Goal: Task Accomplishment & Management: Manage account settings

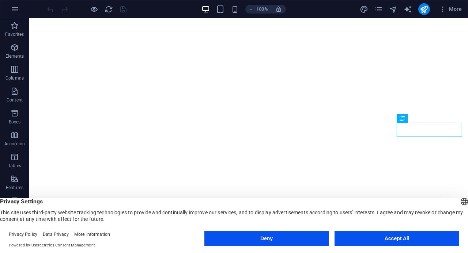
click at [392, 239] on button "Accept All" at bounding box center [396, 238] width 125 height 15
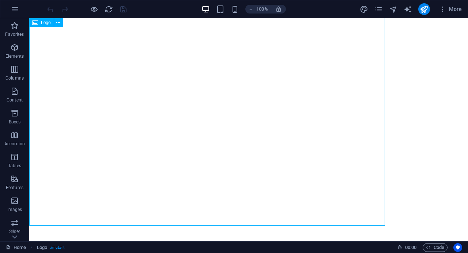
click at [39, 21] on div "Logo" at bounding box center [41, 22] width 24 height 9
click at [59, 22] on icon at bounding box center [58, 23] width 4 height 8
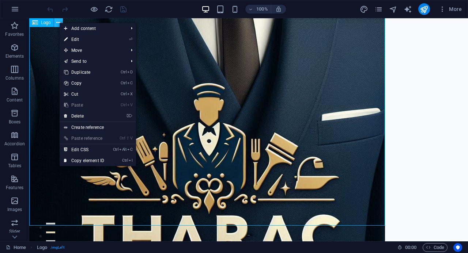
scroll to position [148, 0]
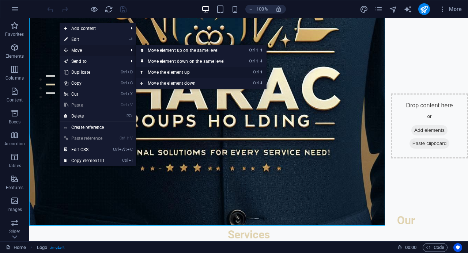
click at [164, 71] on link "Ctrl ⬆ Move the element up" at bounding box center [187, 72] width 103 height 11
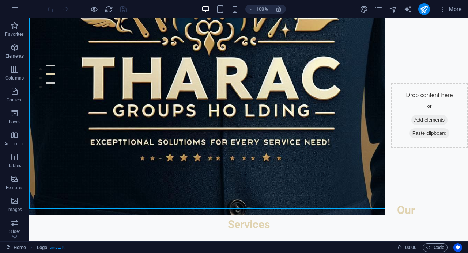
scroll to position [177, 0]
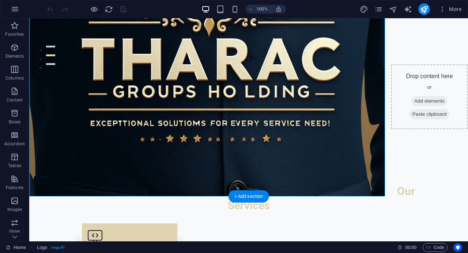
drag, startPoint x: 384, startPoint y: 223, endPoint x: 343, endPoint y: 175, distance: 63.3
click at [343, 175] on div at bounding box center [207, 19] width 356 height 356
click at [344, 174] on div at bounding box center [207, 19] width 356 height 356
drag, startPoint x: 384, startPoint y: 196, endPoint x: 359, endPoint y: 169, distance: 35.9
click at [364, 179] on div at bounding box center [207, 19] width 356 height 356
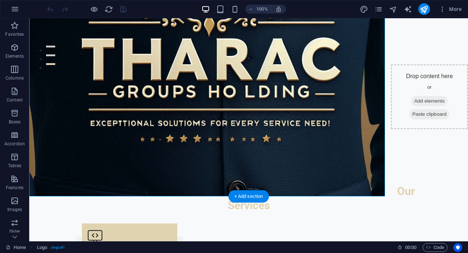
click at [359, 169] on div at bounding box center [207, 19] width 356 height 356
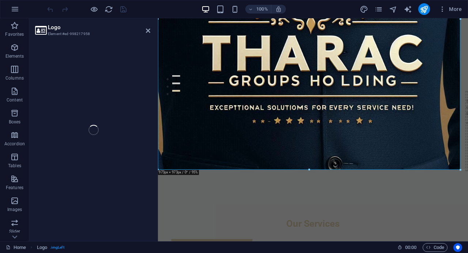
select select "px"
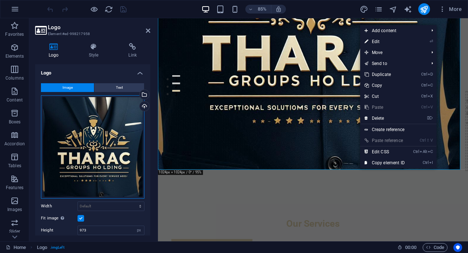
click at [139, 193] on div "Drag files here, click to choose files or select files from Files or our free s…" at bounding box center [92, 146] width 103 height 103
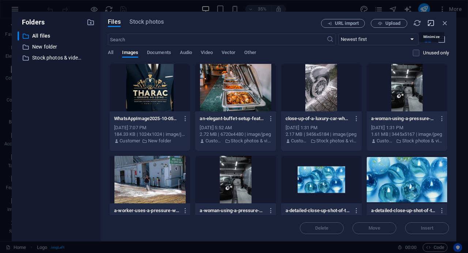
click at [433, 23] on icon "button" at bounding box center [431, 23] width 8 height 8
select select "image"
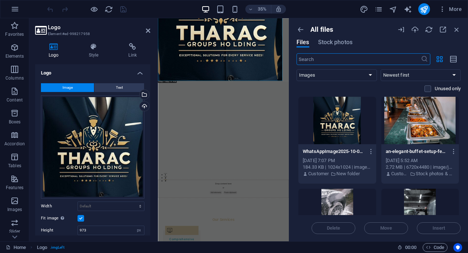
click at [83, 218] on label at bounding box center [80, 218] width 7 height 7
click at [0, 0] on input "Fit image Automatically fit image to a fixed width and height" at bounding box center [0, 0] width 0 height 0
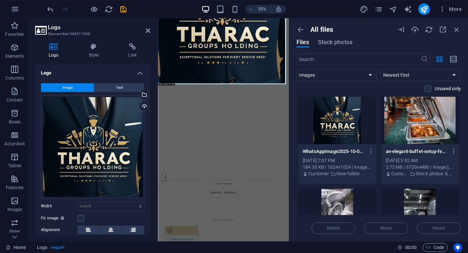
drag, startPoint x: 158, startPoint y: 84, endPoint x: 164, endPoint y: 48, distance: 37.1
type input "993"
select select "px"
click at [150, 30] on icon at bounding box center [148, 31] width 4 height 6
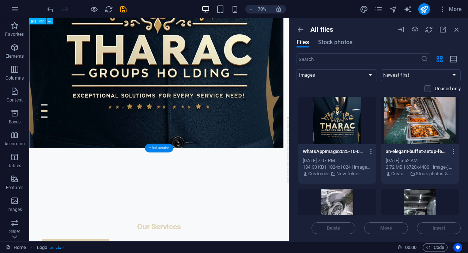
drag, startPoint x: 38, startPoint y: 200, endPoint x: 33, endPoint y: 105, distance: 95.2
click at [33, 105] on div at bounding box center [210, 22] width 363 height 363
drag, startPoint x: 385, startPoint y: 200, endPoint x: 325, endPoint y: 174, distance: 65.0
click at [325, 174] on div at bounding box center [210, 22] width 363 height 363
click at [459, 30] on icon "button" at bounding box center [457, 30] width 8 height 8
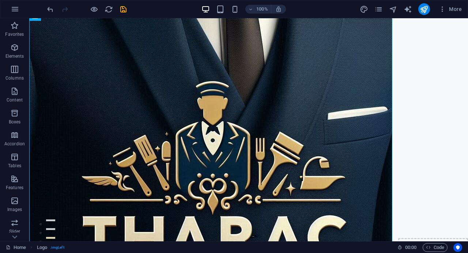
scroll to position [0, 0]
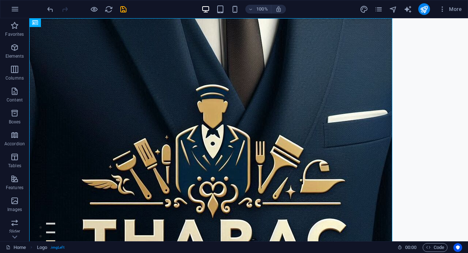
drag, startPoint x: 466, startPoint y: 52, endPoint x: 495, endPoint y: 36, distance: 33.9
click at [382, 30] on div at bounding box center [210, 199] width 363 height 363
drag, startPoint x: 391, startPoint y: 18, endPoint x: 330, endPoint y: 40, distance: 64.7
click at [330, 40] on div at bounding box center [210, 199] width 363 height 363
click at [60, 22] on icon at bounding box center [58, 23] width 4 height 8
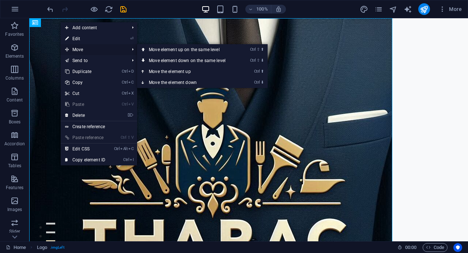
click at [113, 49] on span "Move" at bounding box center [93, 49] width 65 height 11
click at [153, 71] on link "Ctrl ⬆ Move the element up" at bounding box center [188, 71] width 103 height 11
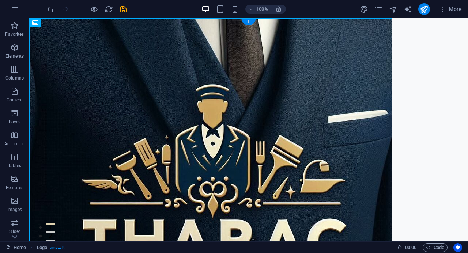
click at [252, 21] on div "+" at bounding box center [248, 22] width 14 height 7
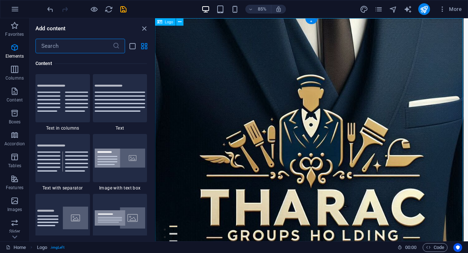
scroll to position [1279, 0]
click at [142, 30] on icon "close panel" at bounding box center [144, 28] width 8 height 8
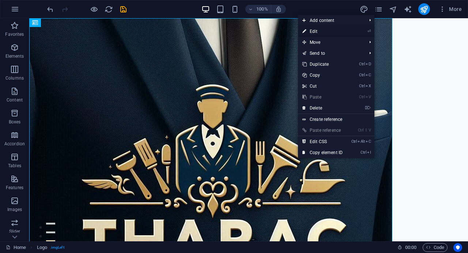
click at [325, 30] on link "⏎ Edit" at bounding box center [322, 31] width 49 height 11
select select "px"
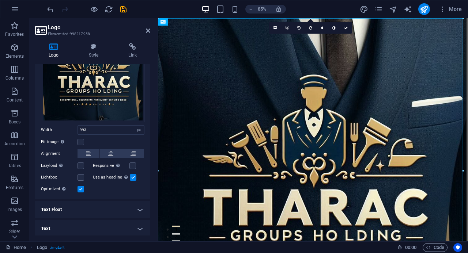
scroll to position [78, 0]
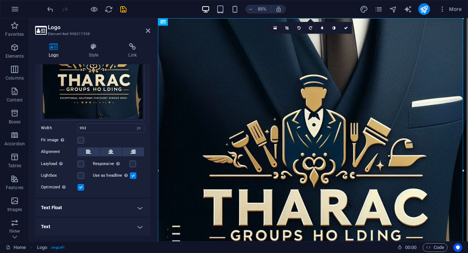
click at [136, 226] on h4 "Text" at bounding box center [92, 227] width 115 height 18
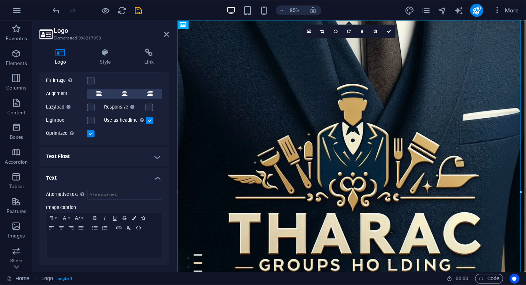
scroll to position [133, 0]
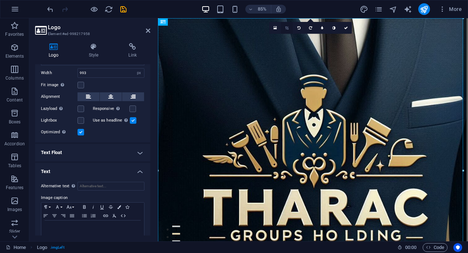
click at [287, 30] on icon at bounding box center [286, 28] width 3 height 4
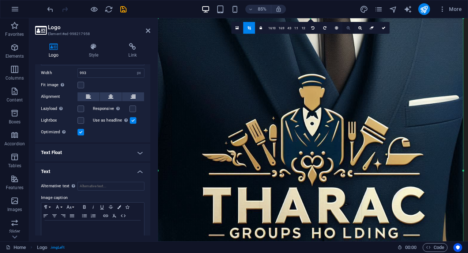
click at [349, 28] on icon at bounding box center [348, 28] width 3 height 4
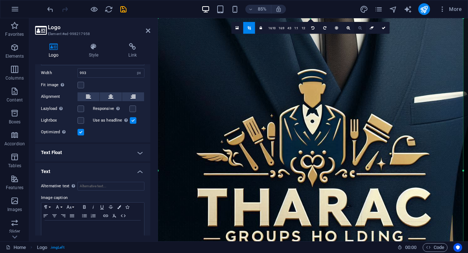
click at [360, 29] on icon at bounding box center [359, 28] width 3 height 4
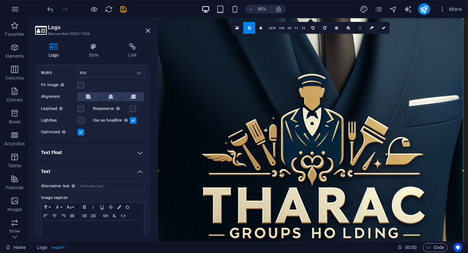
click at [360, 29] on icon at bounding box center [359, 28] width 3 height 4
click at [305, 27] on link "1:2" at bounding box center [303, 28] width 7 height 12
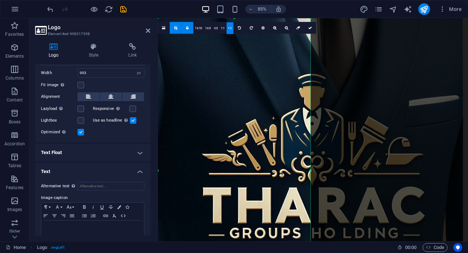
click at [296, 73] on div at bounding box center [310, 170] width 305 height 305
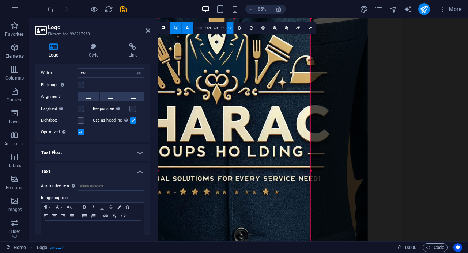
drag, startPoint x: 306, startPoint y: 124, endPoint x: 194, endPoint y: 27, distance: 148.3
click at [194, 27] on div "180 170 160 150 140 130 120 110 100 90 80 70 60 50 40 30 20 10 0 -10 -20 -30 -4…" at bounding box center [234, 170] width 152 height 305
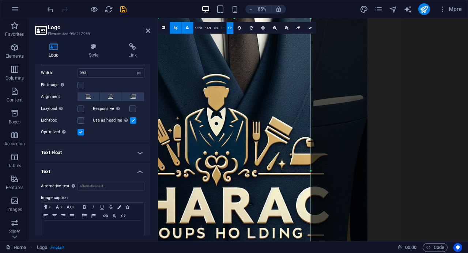
click at [221, 28] on link "1:1" at bounding box center [222, 28] width 7 height 12
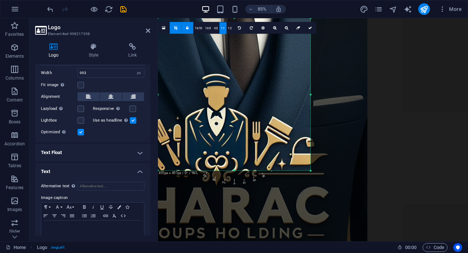
click at [230, 101] on div at bounding box center [214, 170] width 305 height 305
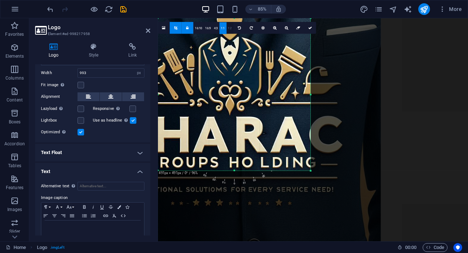
drag, startPoint x: 231, startPoint y: 116, endPoint x: 230, endPoint y: 32, distance: 83.3
click at [230, 32] on div "180 170 160 150 140 130 120 110 100 90 80 70 60 50 40 30 20 10 0 -10 -20 -30 -4…" at bounding box center [234, 94] width 152 height 152
click at [233, 97] on div at bounding box center [228, 99] width 305 height 305
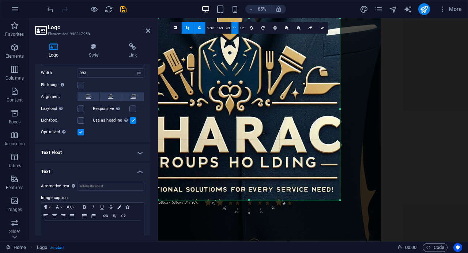
drag, startPoint x: 310, startPoint y: 172, endPoint x: 345, endPoint y: 204, distance: 47.3
click at [340, 200] on div "180 170 160 150 140 130 120 110 100 90 80 70 60 50 40 30 20 10 0 -10 -20 -30 -4…" at bounding box center [249, 109] width 182 height 182
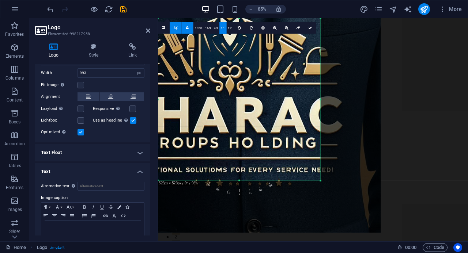
drag, startPoint x: 340, startPoint y: 18, endPoint x: 304, endPoint y: 43, distance: 43.4
click at [304, 43] on div "180 170 160 150 140 130 120 110 100 90 80 70 60 50 40 30 20 10 0 -10 -20 -30 -4…" at bounding box center [239, 99] width 163 height 163
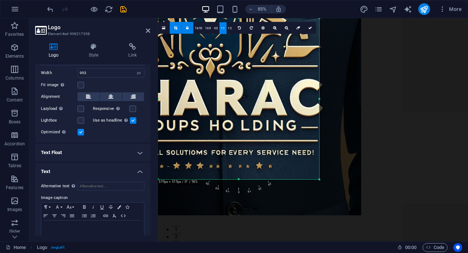
drag, startPoint x: 273, startPoint y: 81, endPoint x: 235, endPoint y: 46, distance: 51.5
click at [235, 46] on div at bounding box center [208, 62] width 305 height 305
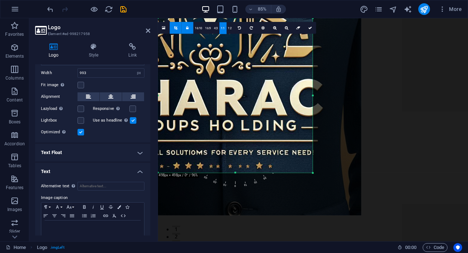
drag, startPoint x: 321, startPoint y: 182, endPoint x: 313, endPoint y: 151, distance: 31.3
click at [313, 151] on div "180 170 160 150 140 130 120 110 100 90 80 70 60 50 40 30 20 10 0 -10 -20 -30 -4…" at bounding box center [235, 95] width 155 height 155
click at [236, 171] on div "180 170 160 150 140 130 120 110 100 90 80 70 60 50 40 30 20 10 0 -10 -20 -30 -4…" at bounding box center [235, 95] width 155 height 155
click at [306, 57] on div at bounding box center [208, 62] width 305 height 305
click at [216, 28] on link "4:3" at bounding box center [215, 28] width 7 height 12
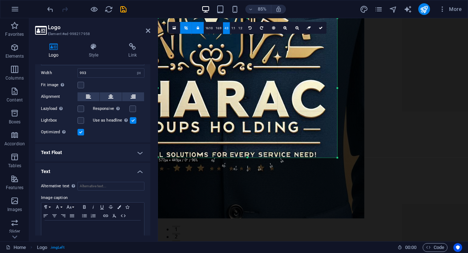
drag, startPoint x: 310, startPoint y: 135, endPoint x: 307, endPoint y: 162, distance: 27.7
click at [307, 158] on div "180 170 160 150 140 130 120 110 100 90 80 70 60 50 40 30 20 10 0 -10 -20 -30 -4…" at bounding box center [247, 88] width 179 height 140
click at [298, 29] on icon at bounding box center [296, 28] width 3 height 4
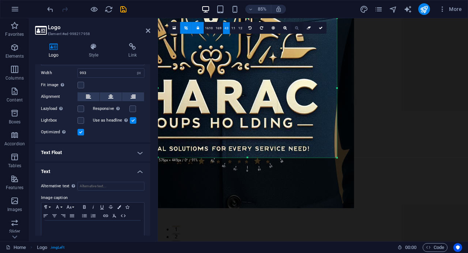
click at [298, 29] on icon at bounding box center [296, 28] width 3 height 4
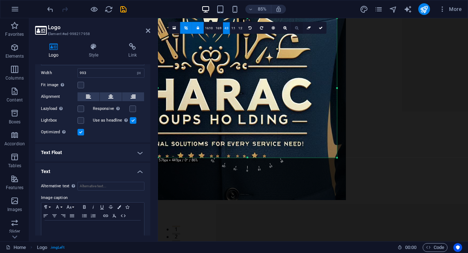
click at [298, 29] on icon at bounding box center [296, 28] width 3 height 4
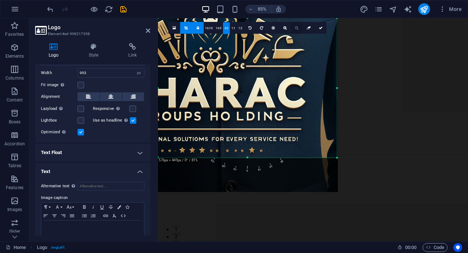
click at [298, 29] on icon at bounding box center [296, 28] width 3 height 4
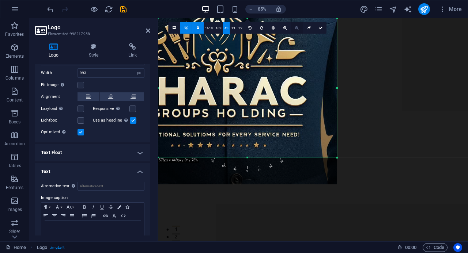
click at [298, 29] on icon at bounding box center [296, 28] width 3 height 4
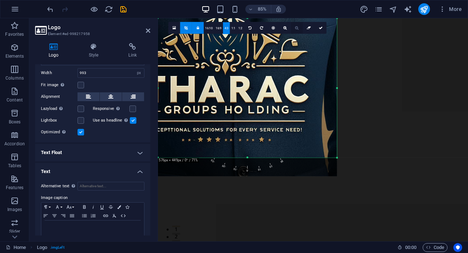
click at [298, 29] on icon at bounding box center [296, 28] width 3 height 4
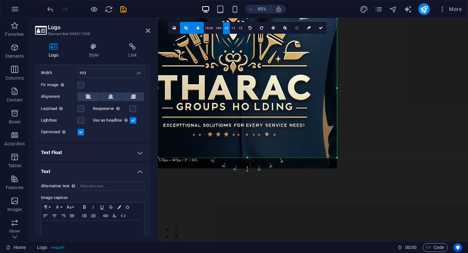
click at [298, 29] on icon at bounding box center [296, 28] width 3 height 4
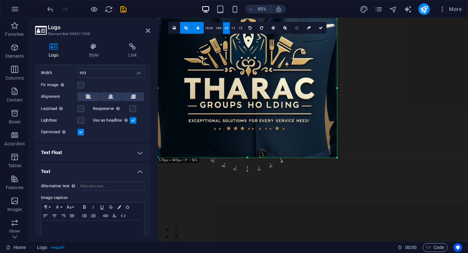
click at [298, 29] on icon at bounding box center [296, 28] width 3 height 4
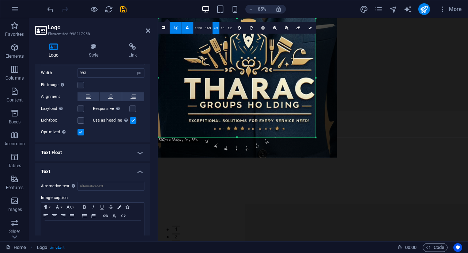
drag, startPoint x: 338, startPoint y: 158, endPoint x: 313, endPoint y: 101, distance: 62.7
click at [313, 101] on div "180 170 160 150 140 130 120 110 100 90 80 70 60 50 40 30 20 10 0 -10 -20 -30 -4…" at bounding box center [237, 77] width 158 height 119
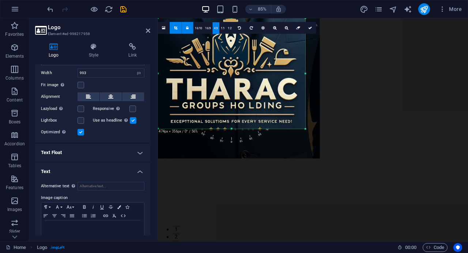
drag, startPoint x: 159, startPoint y: 139, endPoint x: 180, endPoint y: 128, distance: 23.5
click at [180, 128] on div "180 170 160 150 140 130 120 110 100 90 80 70 60 50 40 30 20 10 0 -10 -20 -30 -4…" at bounding box center [231, 73] width 147 height 111
click at [309, 30] on icon at bounding box center [310, 28] width 4 height 4
type input "474"
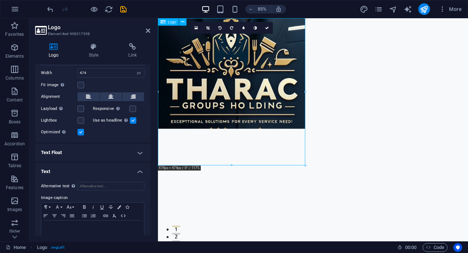
drag, startPoint x: 280, startPoint y: 128, endPoint x: 260, endPoint y: 114, distance: 24.7
click at [260, 114] on div at bounding box center [244, 83] width 173 height 130
click at [149, 32] on icon at bounding box center [148, 31] width 4 height 6
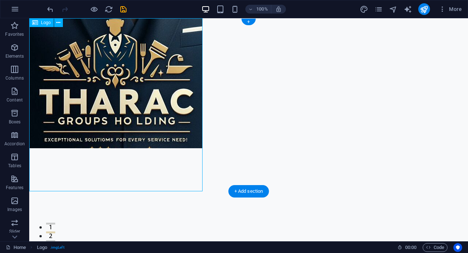
drag, startPoint x: 194, startPoint y: 139, endPoint x: 188, endPoint y: 113, distance: 26.4
click at [188, 113] on div at bounding box center [115, 83] width 173 height 130
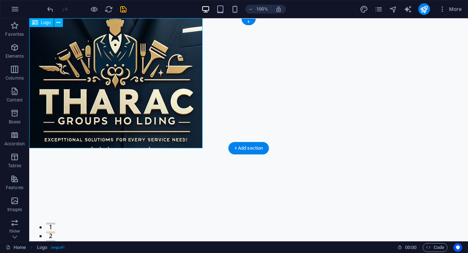
drag, startPoint x: 152, startPoint y: 123, endPoint x: 146, endPoint y: 67, distance: 56.2
click at [146, 67] on div at bounding box center [115, 83] width 173 height 130
drag, startPoint x: 182, startPoint y: 65, endPoint x: 182, endPoint y: 39, distance: 26.0
click at [182, 39] on div at bounding box center [115, 83] width 173 height 130
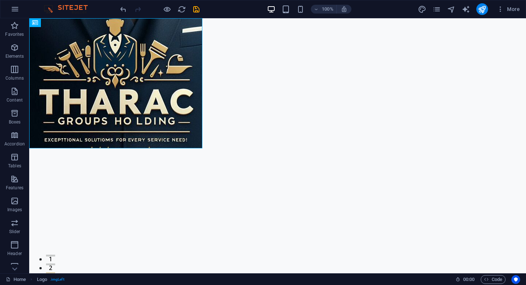
click at [73, 5] on img at bounding box center [69, 9] width 55 height 9
click at [50, 11] on img at bounding box center [69, 9] width 55 height 9
click at [61, 7] on img at bounding box center [69, 9] width 55 height 9
click at [223, 22] on span "Banner" at bounding box center [226, 22] width 14 height 4
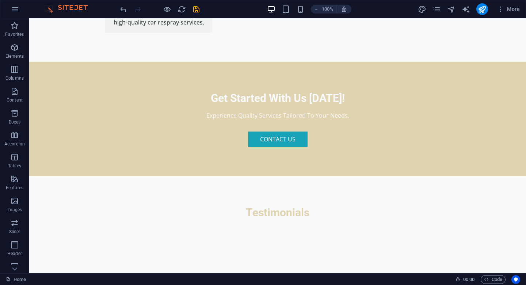
scroll to position [942, 0]
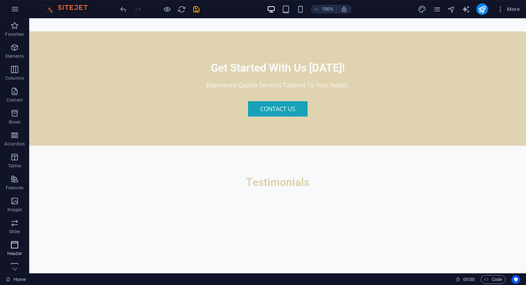
click at [16, 252] on p "Header" at bounding box center [14, 254] width 15 height 6
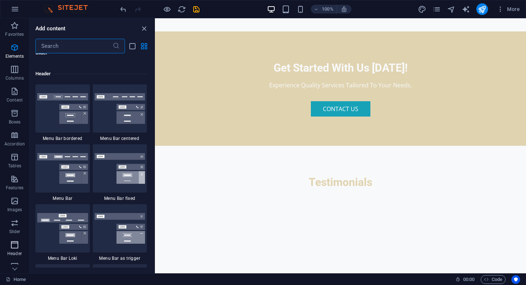
scroll to position [4402, 0]
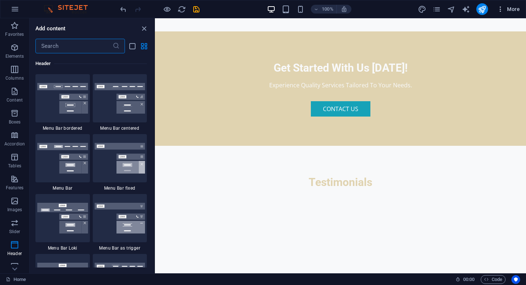
click at [468, 7] on icon "button" at bounding box center [500, 8] width 7 height 7
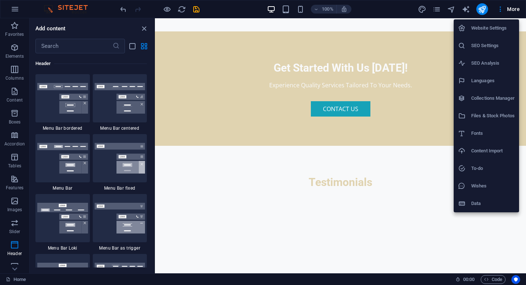
click at [468, 34] on li "Website Settings" at bounding box center [486, 28] width 65 height 18
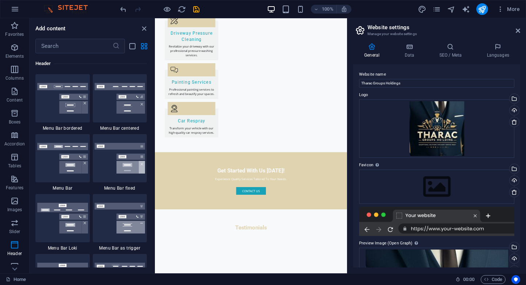
click at [468, 31] on ul "Website Settings SEO Settings SEO Analysis Languages Collections Manager Files …" at bounding box center [492, 73] width 49 height 109
click at [415, 47] on icon at bounding box center [410, 46] width 32 height 7
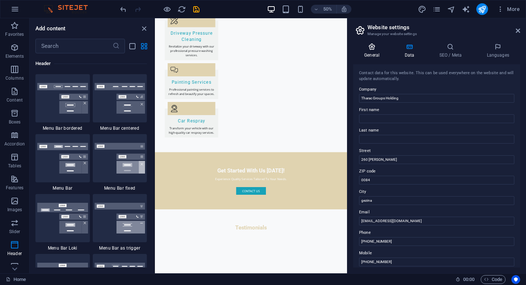
click at [369, 53] on h4 "General" at bounding box center [373, 50] width 40 height 15
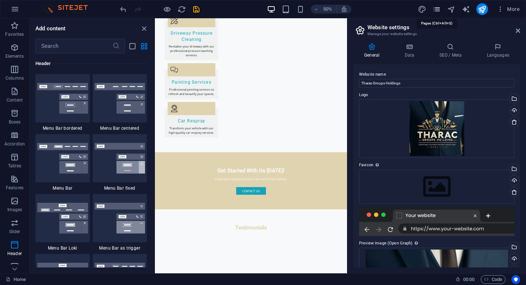
click at [439, 8] on icon "pages" at bounding box center [437, 9] width 8 height 8
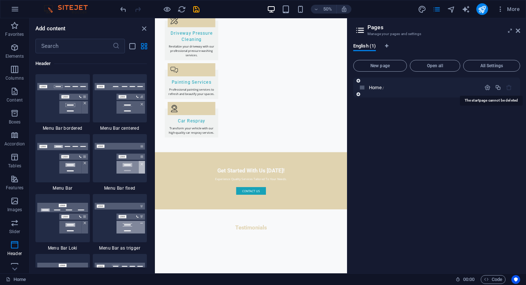
click at [468, 88] on icon "button" at bounding box center [509, 87] width 6 height 6
click at [468, 8] on span "More" at bounding box center [508, 8] width 23 height 7
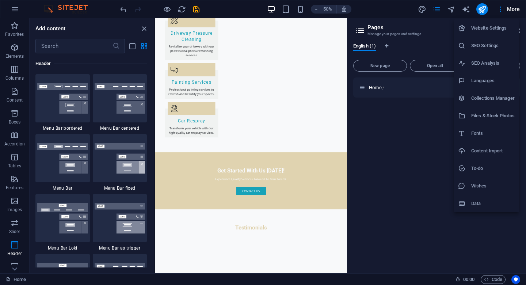
click at [424, 186] on div at bounding box center [263, 142] width 526 height 285
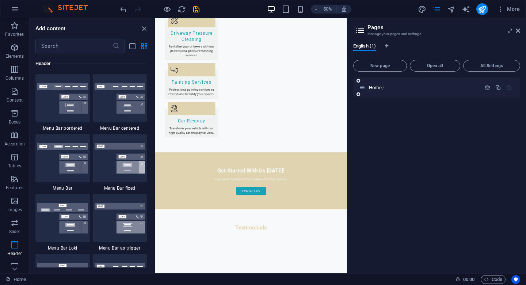
click at [468, 86] on icon "button" at bounding box center [509, 87] width 6 height 6
click at [468, 91] on div at bounding box center [498, 88] width 32 height 8
click at [468, 86] on icon "button" at bounding box center [509, 87] width 6 height 6
click at [387, 46] on icon "Language Tabs" at bounding box center [386, 46] width 3 height 4
select select "41"
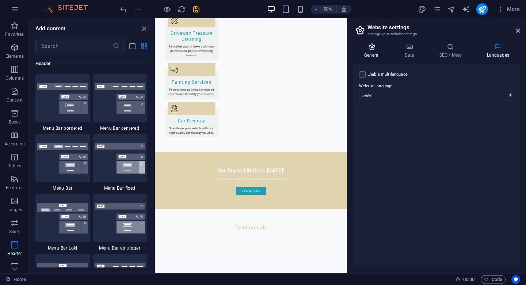
click at [366, 52] on h4 "General" at bounding box center [373, 50] width 40 height 15
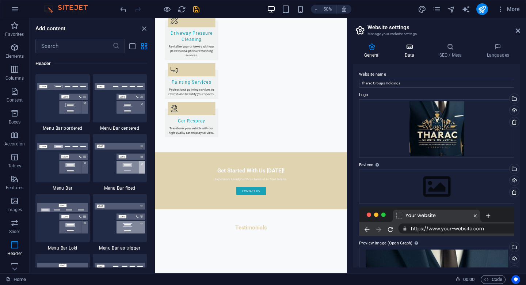
click at [406, 50] on icon at bounding box center [410, 46] width 32 height 7
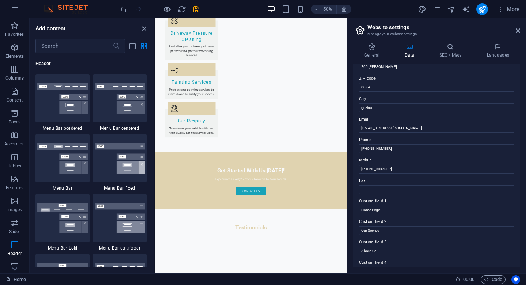
scroll to position [148, 0]
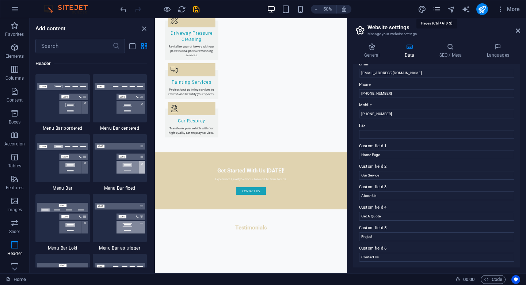
click at [437, 8] on icon "pages" at bounding box center [437, 9] width 8 height 8
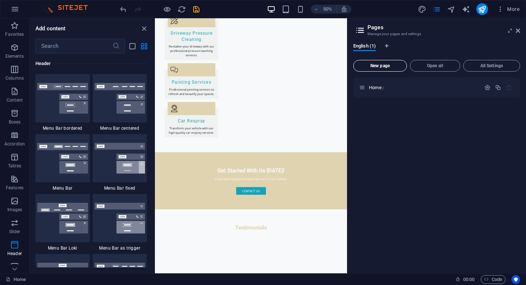
click at [391, 68] on button "New page" at bounding box center [380, 66] width 54 height 12
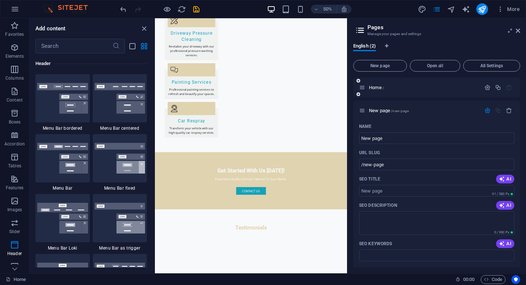
click at [468, 87] on icon "button" at bounding box center [509, 87] width 6 height 6
click at [427, 65] on span "Open all" at bounding box center [435, 66] width 44 height 4
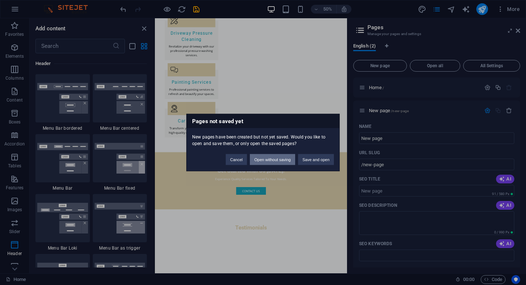
click at [275, 160] on button "Open without saving" at bounding box center [272, 159] width 45 height 11
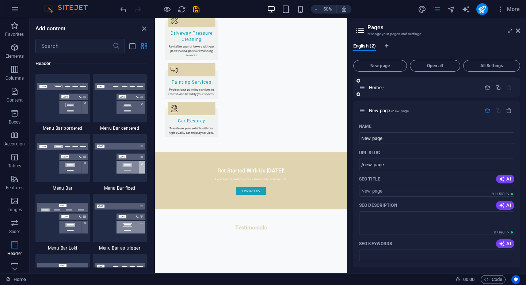
click at [468, 85] on icon "button" at bounding box center [509, 87] width 6 height 6
click at [468, 111] on icon "button" at bounding box center [509, 110] width 6 height 6
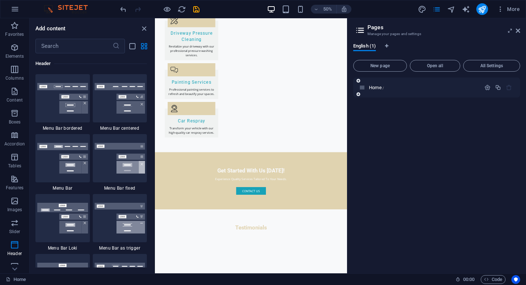
click at [468, 88] on icon "button" at bounding box center [509, 87] width 6 height 6
